Goal: Transaction & Acquisition: Purchase product/service

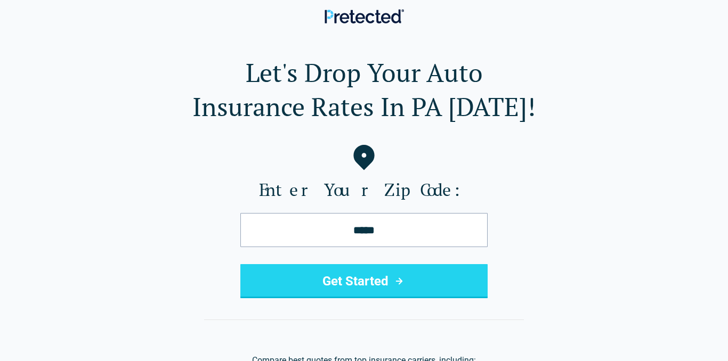
click at [339, 286] on button "Get Started" at bounding box center [363, 281] width 247 height 34
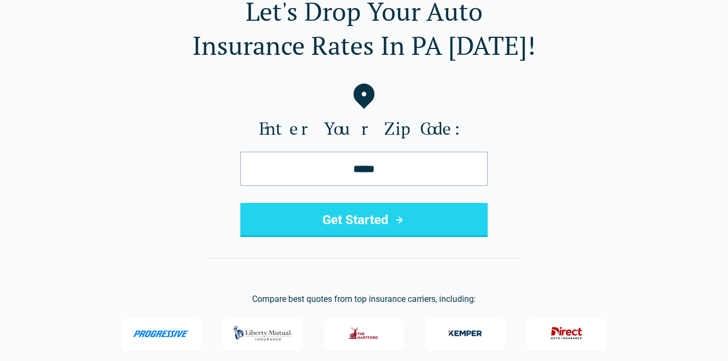
scroll to position [64, 0]
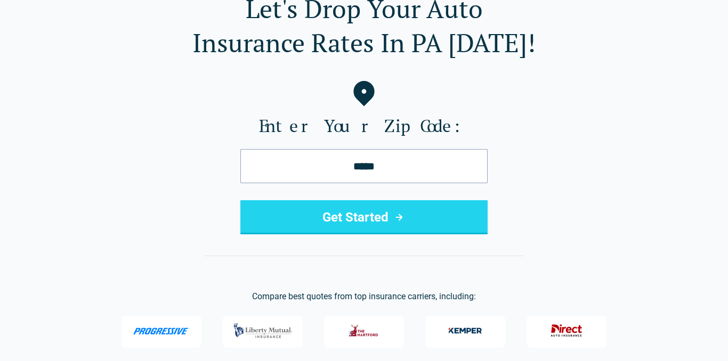
click at [338, 222] on button "Get Started" at bounding box center [363, 217] width 247 height 34
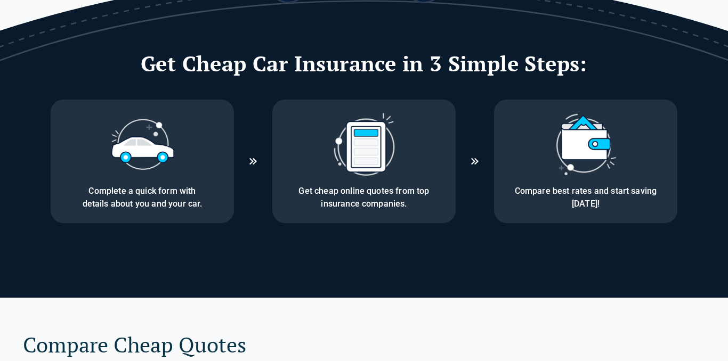
scroll to position [590, 0]
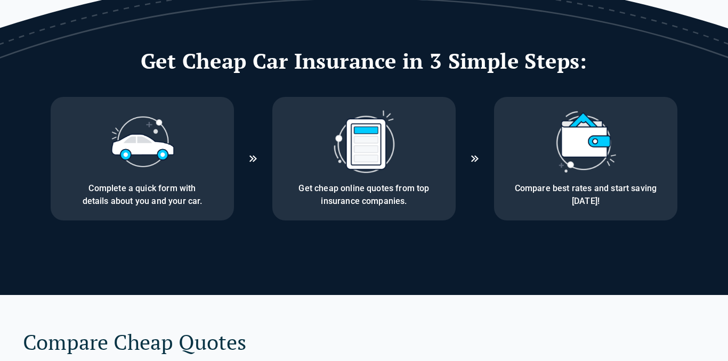
click at [163, 144] on img at bounding box center [142, 142] width 64 height 64
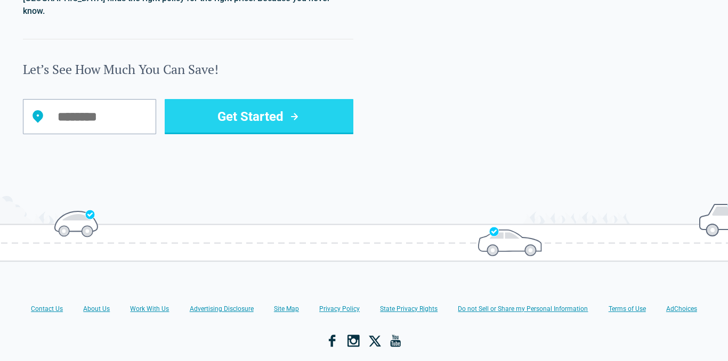
scroll to position [1128, 0]
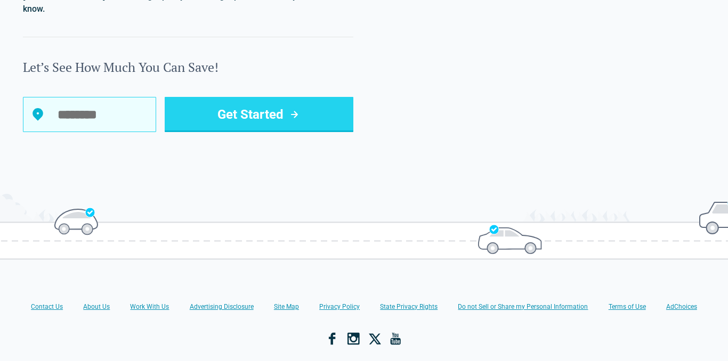
click at [115, 114] on input "Let’s See How Much You Can Save!" at bounding box center [89, 114] width 133 height 35
type input "*****"
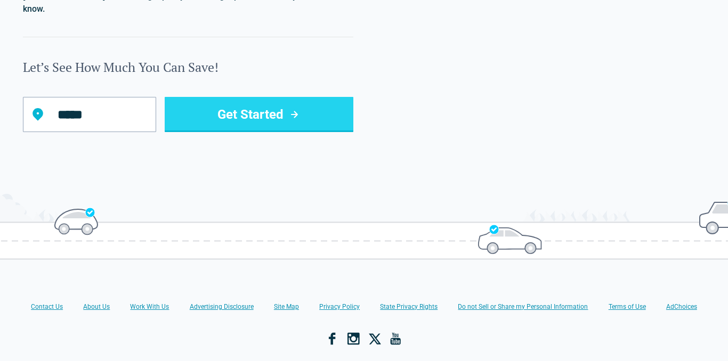
click at [281, 99] on button "Get Started" at bounding box center [259, 114] width 189 height 35
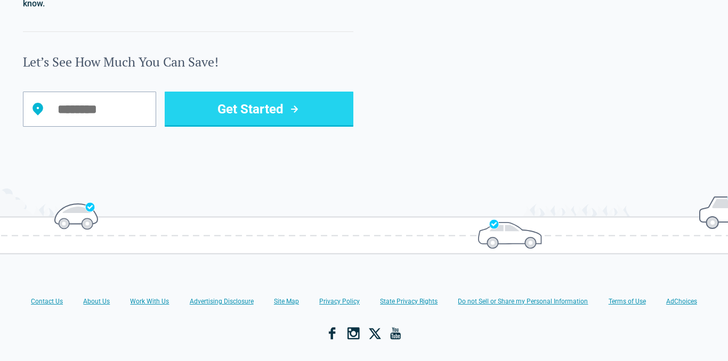
scroll to position [1134, 0]
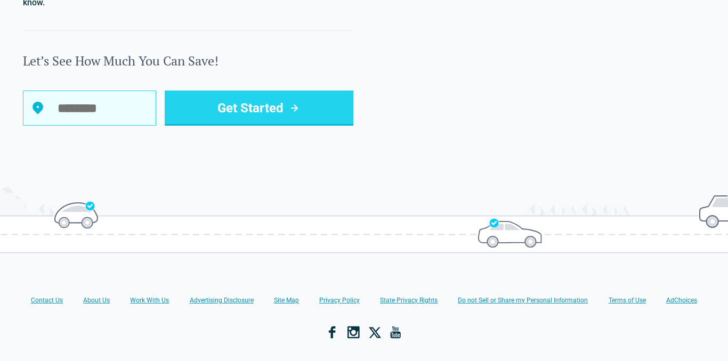
click at [111, 91] on input "Let’s See How Much You Can Save!" at bounding box center [89, 108] width 133 height 35
type input "*****"
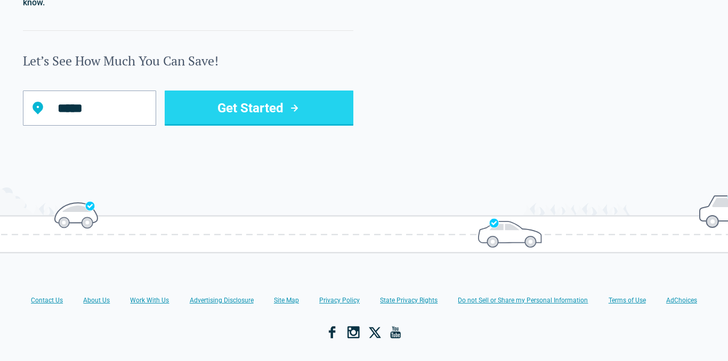
click at [282, 103] on button "Get Started" at bounding box center [259, 108] width 189 height 35
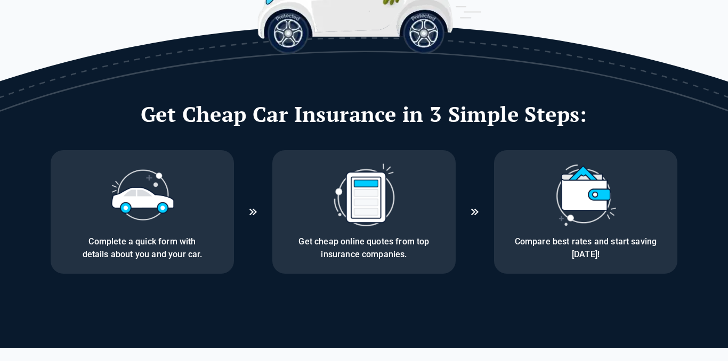
scroll to position [537, 0]
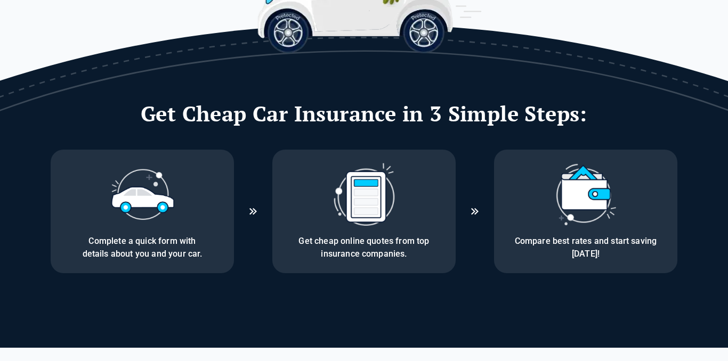
click at [217, 209] on div "Complete a quick form with details about you and your car." at bounding box center [142, 212] width 183 height 124
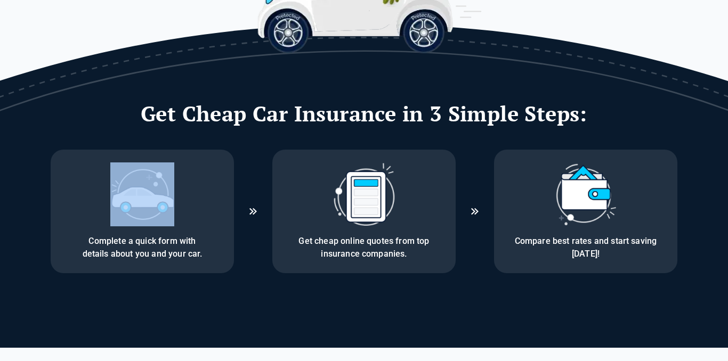
click at [217, 209] on div "Complete a quick form with details about you and your car." at bounding box center [142, 212] width 183 height 124
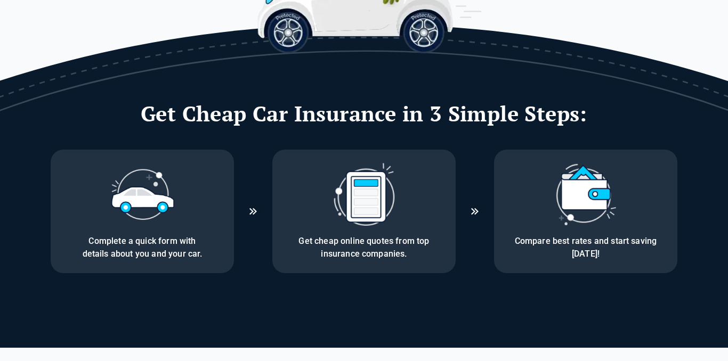
click at [108, 193] on div "Complete a quick form with details about you and your car." at bounding box center [142, 212] width 183 height 124
click at [143, 193] on img at bounding box center [142, 195] width 64 height 64
drag, startPoint x: 143, startPoint y: 193, endPoint x: 422, endPoint y: 216, distance: 279.6
click at [158, 193] on img at bounding box center [142, 195] width 64 height 64
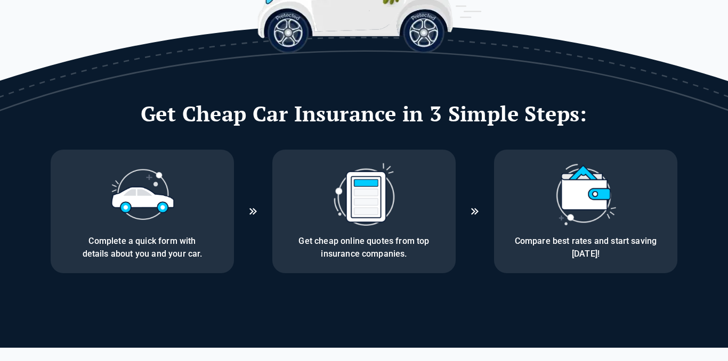
click at [297, 208] on div "Get cheap online quotes from top insurance companies." at bounding box center [363, 212] width 183 height 124
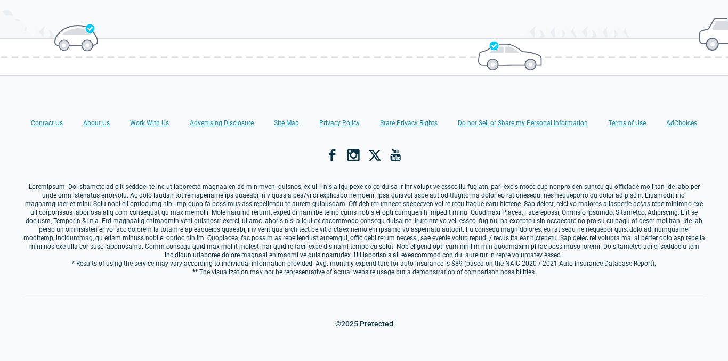
scroll to position [1310, 0]
